Goal: Task Accomplishment & Management: Use online tool/utility

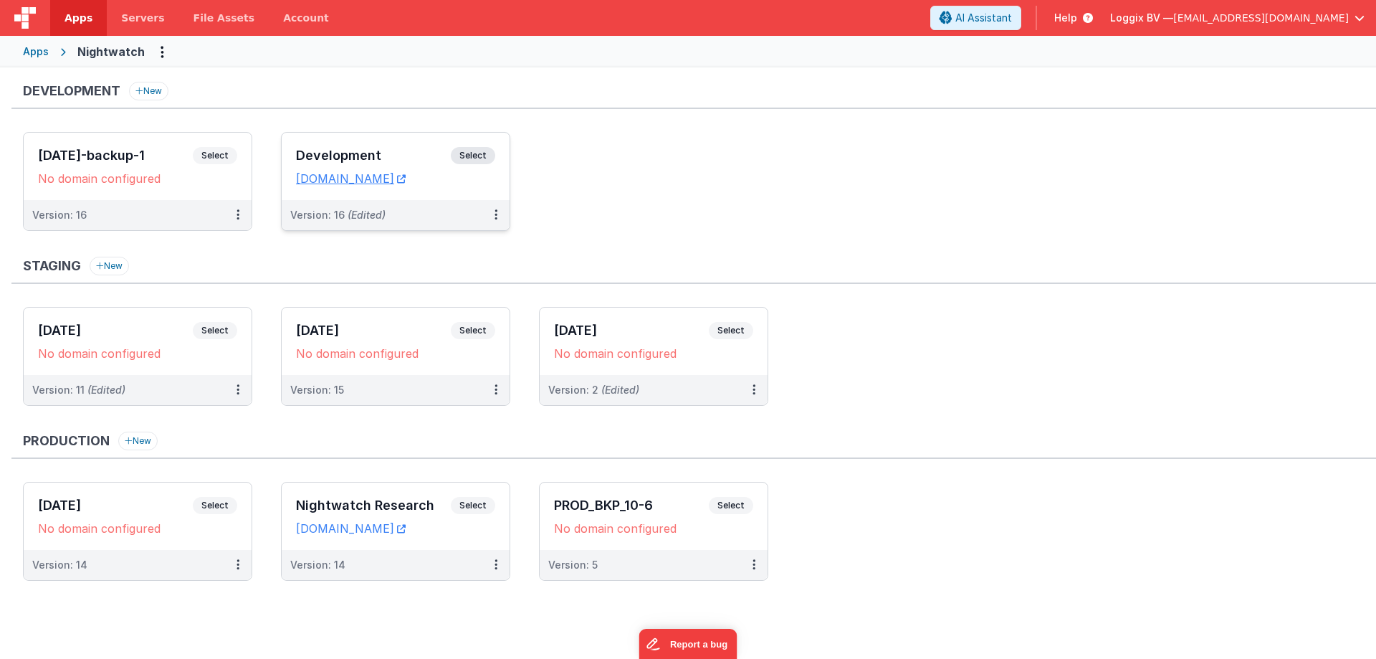
click at [481, 151] on span "Select" at bounding box center [473, 155] width 44 height 17
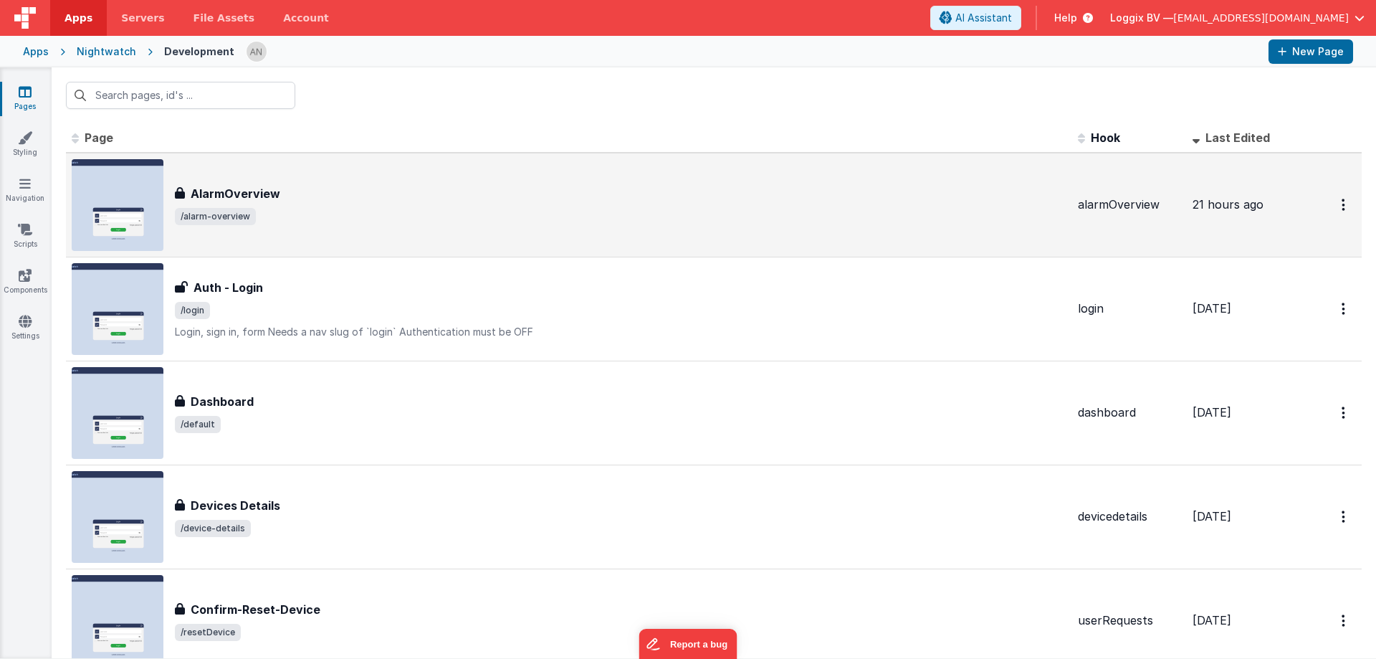
click at [275, 186] on h3 "AlarmOverview" at bounding box center [236, 193] width 90 height 17
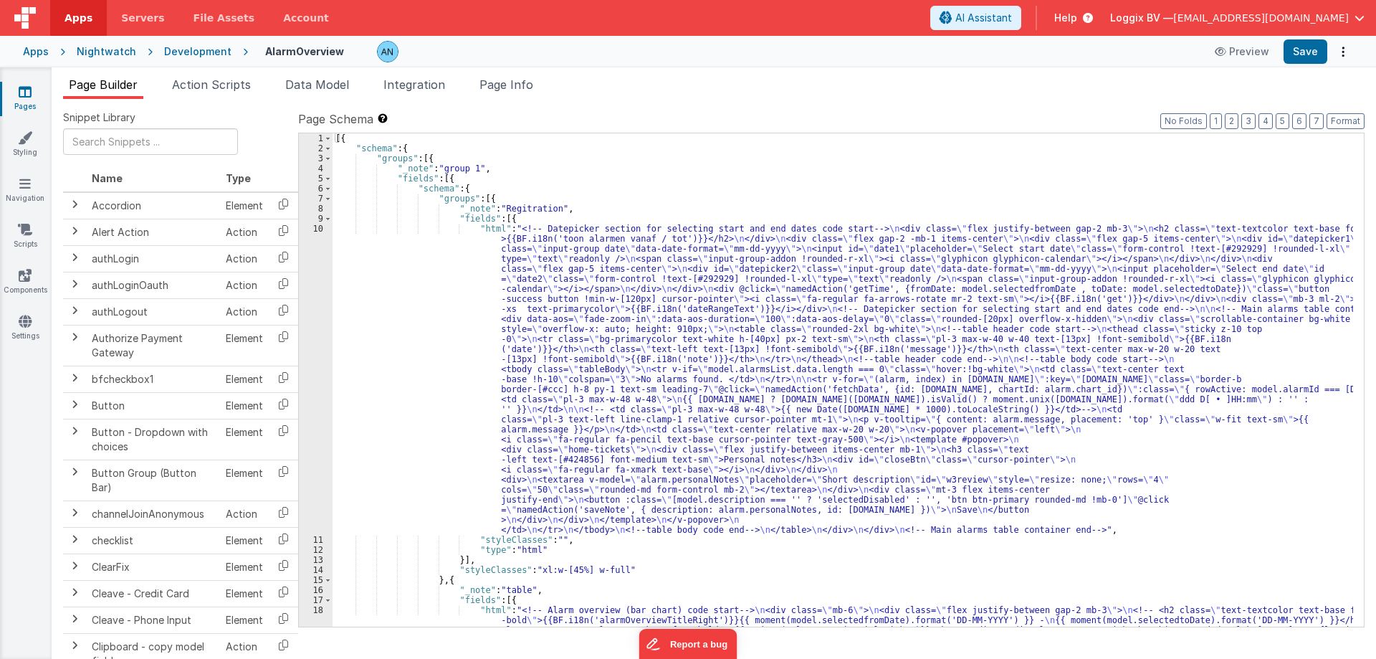
click at [404, 306] on div "[{ "schema" : { "groups" : [{ "_note" : "group 1" , "fields" : [{ "schema" : { …" at bounding box center [843, 450] width 1021 height 634
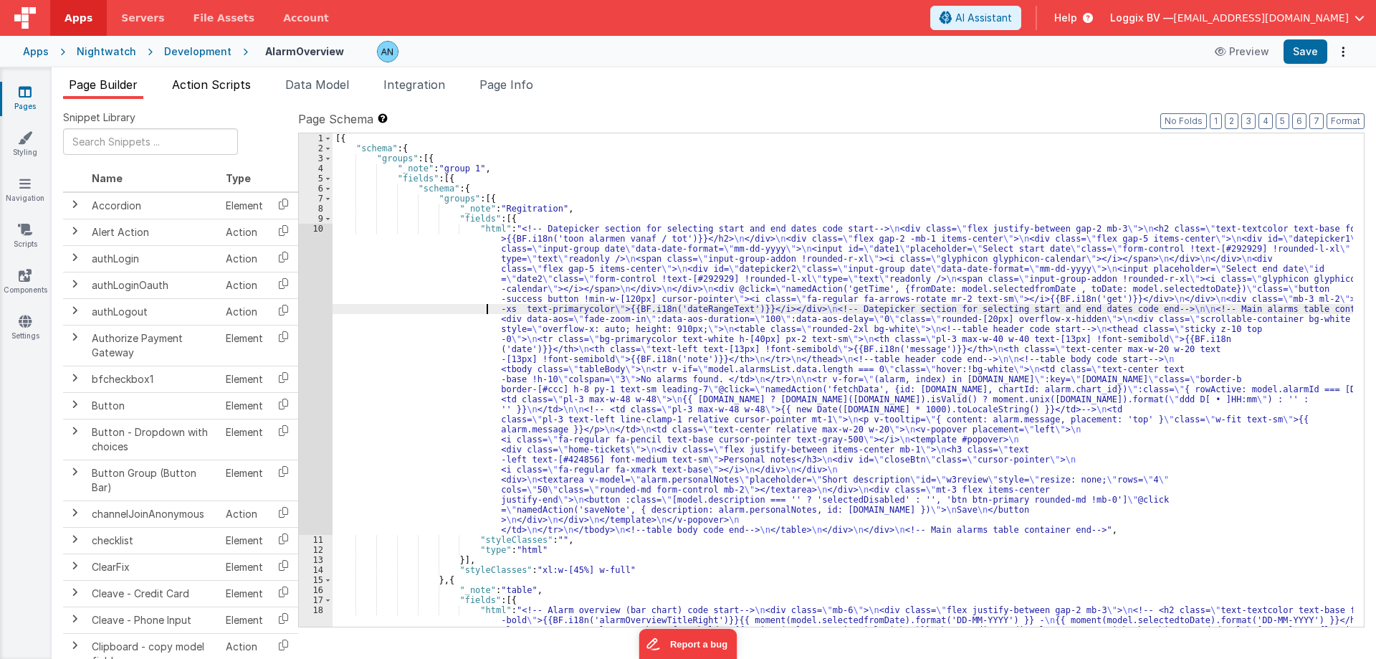
click at [245, 88] on span "Action Scripts" at bounding box center [211, 84] width 79 height 14
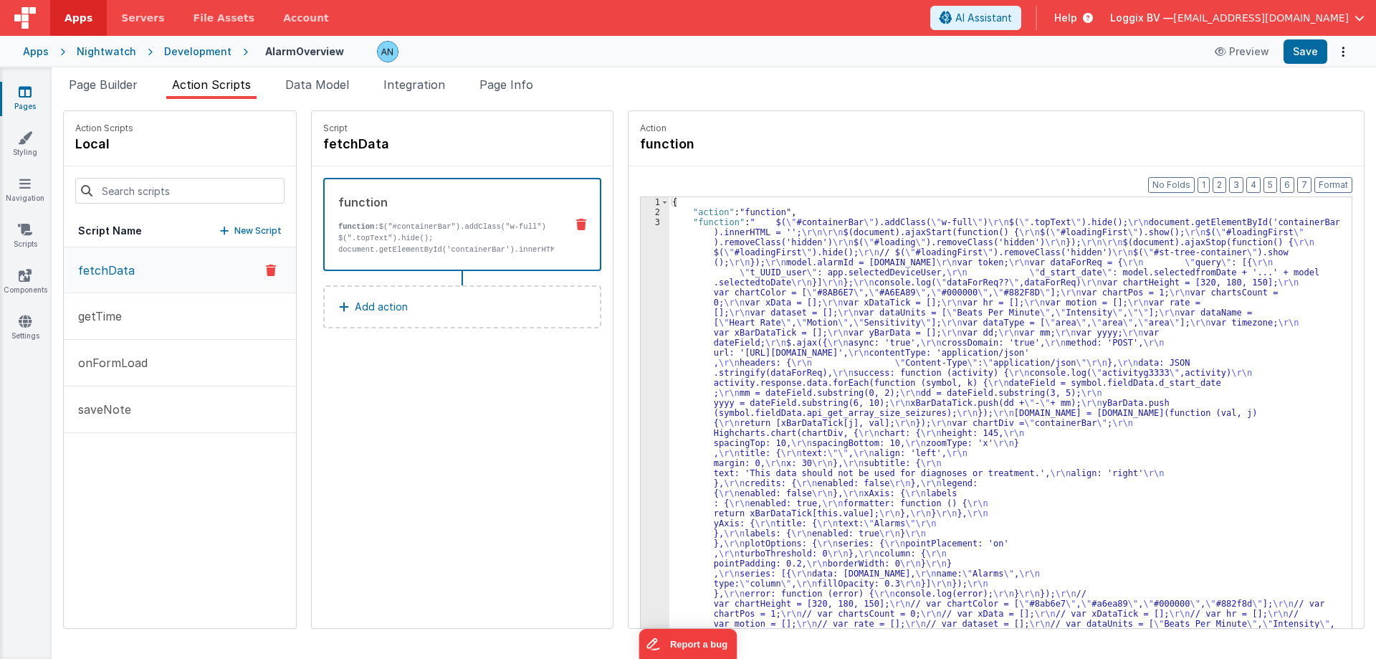
click at [159, 273] on button "fetchData" at bounding box center [180, 270] width 232 height 46
click at [153, 318] on button "getTime" at bounding box center [180, 316] width 232 height 47
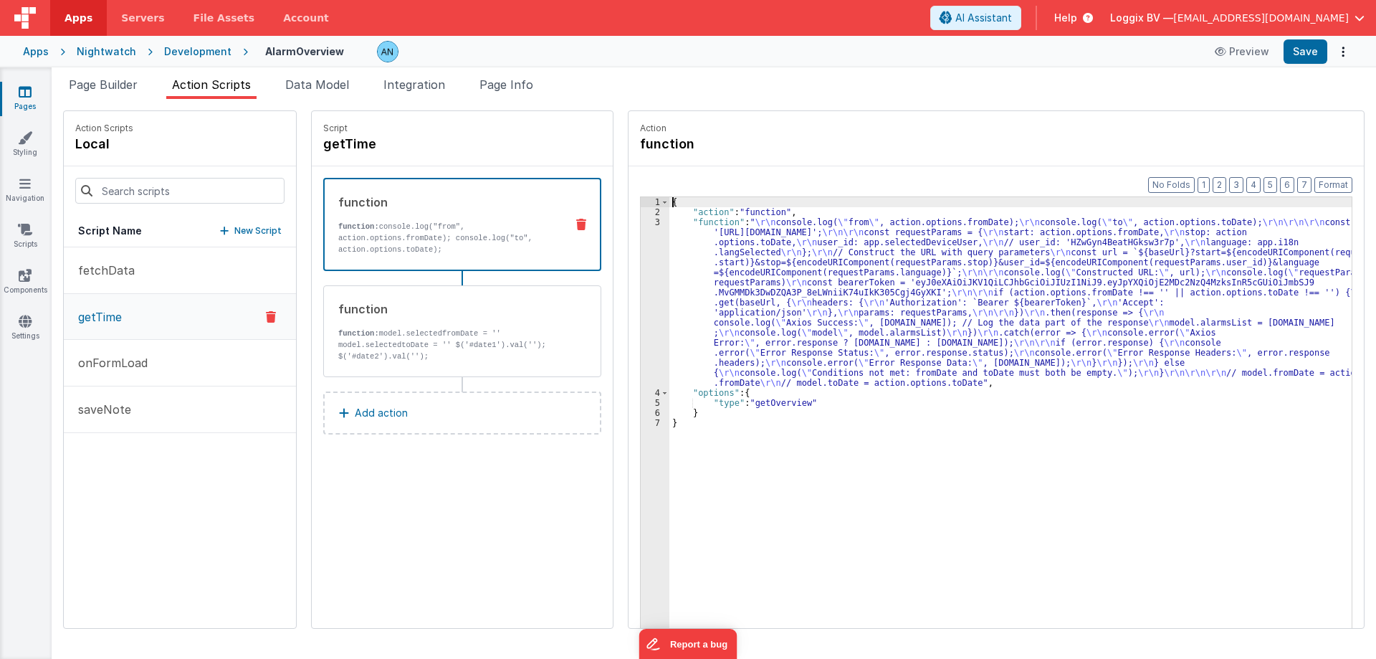
click at [641, 231] on div "3" at bounding box center [655, 302] width 29 height 171
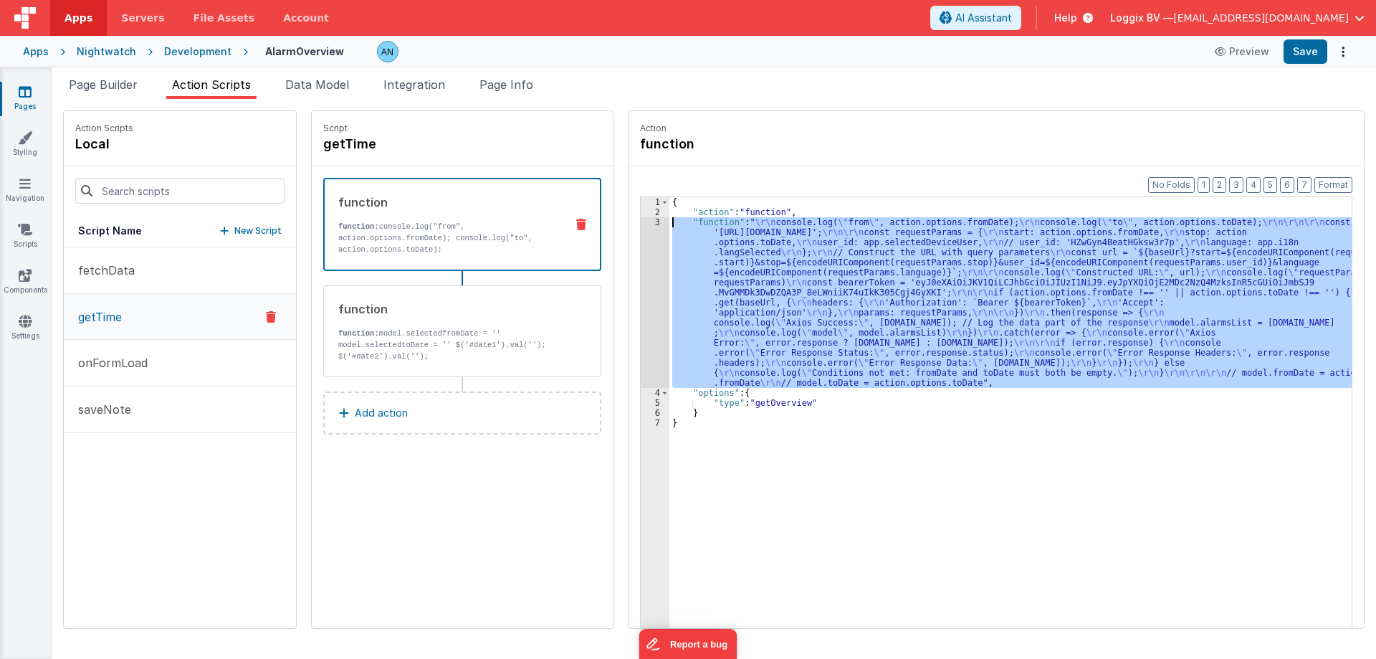
click at [641, 227] on div "3" at bounding box center [655, 302] width 29 height 171
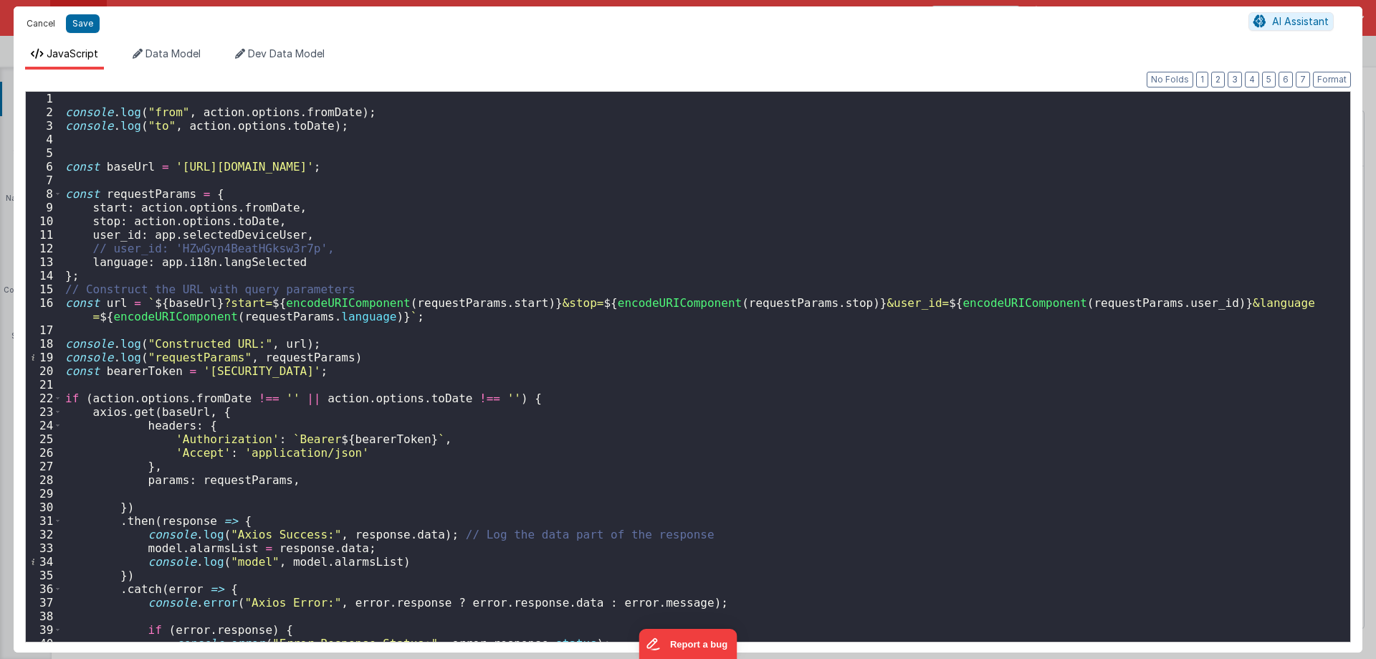
click at [38, 24] on button "Cancel" at bounding box center [40, 24] width 43 height 20
